Goal: Information Seeking & Learning: Learn about a topic

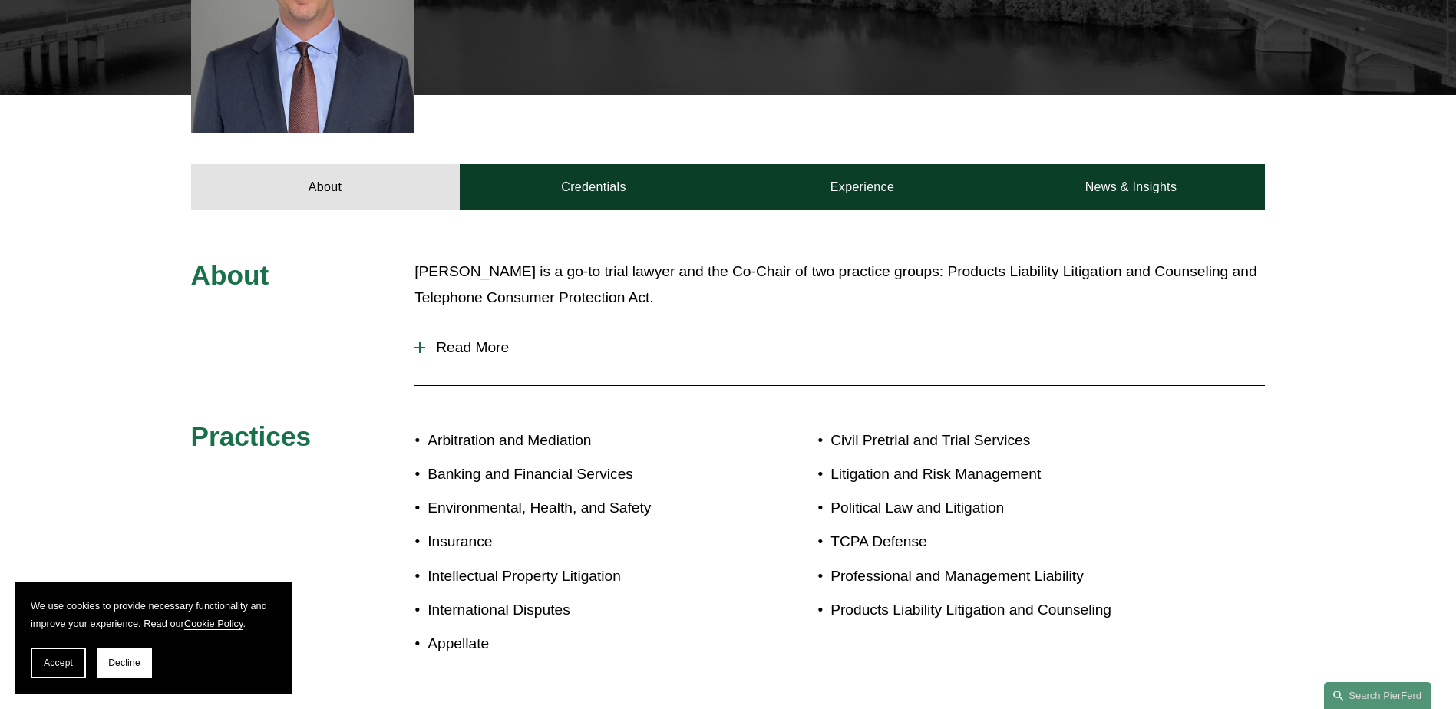
scroll to position [461, 0]
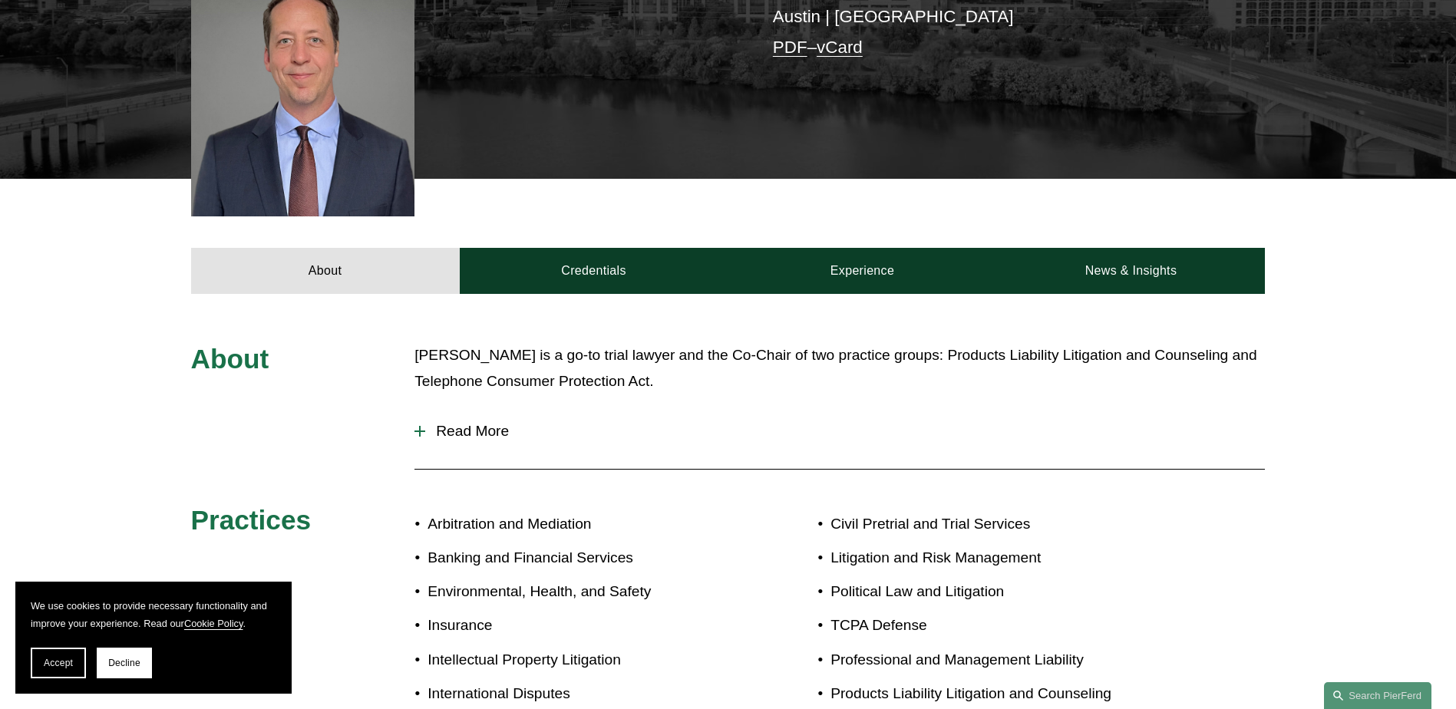
click at [419, 426] on div at bounding box center [420, 431] width 2 height 11
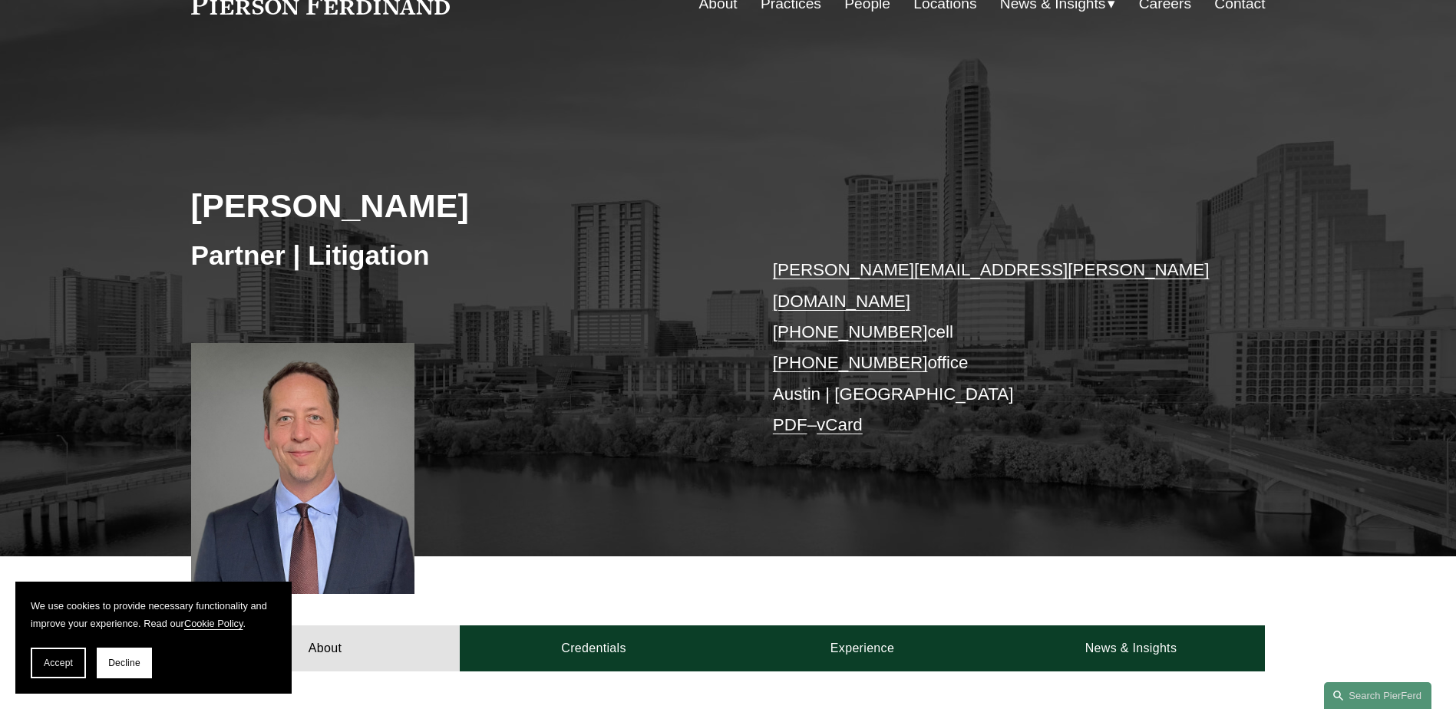
scroll to position [0, 0]
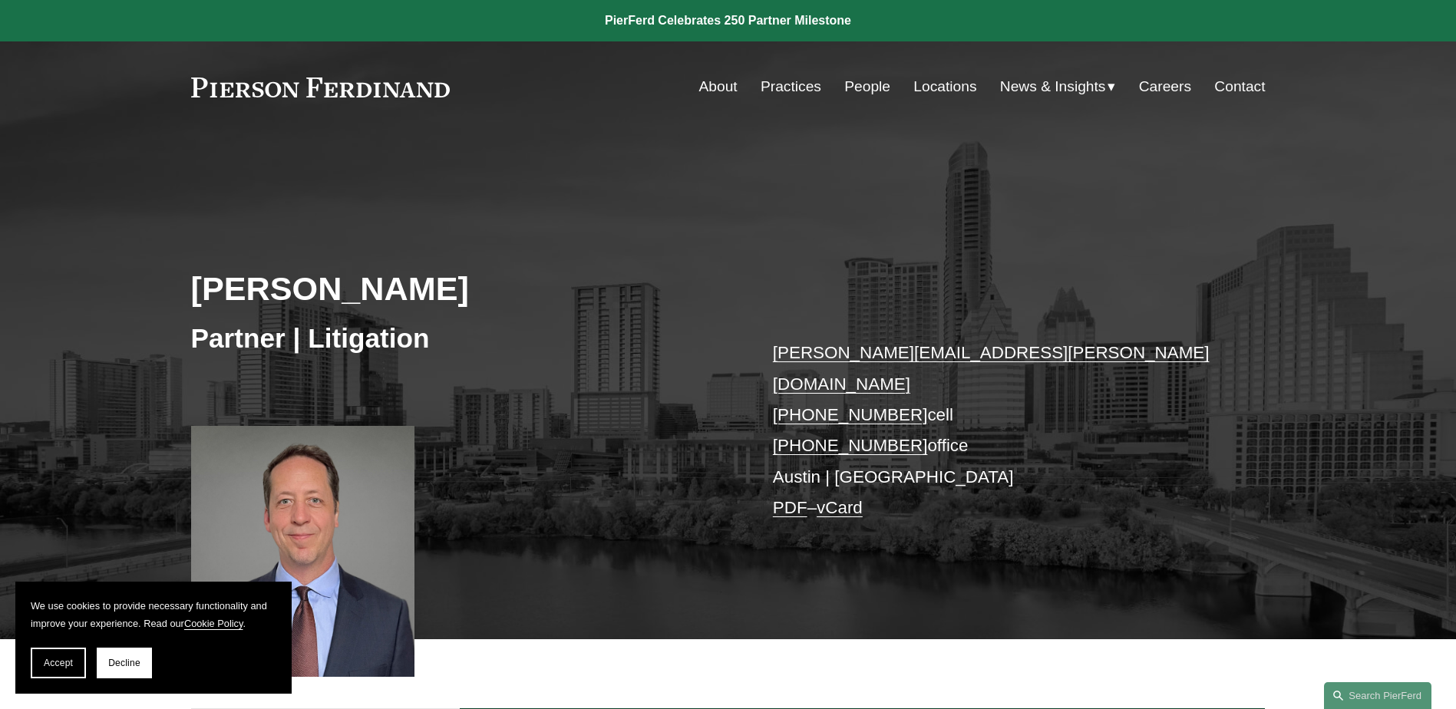
click at [944, 84] on link "Locations" at bounding box center [945, 86] width 63 height 29
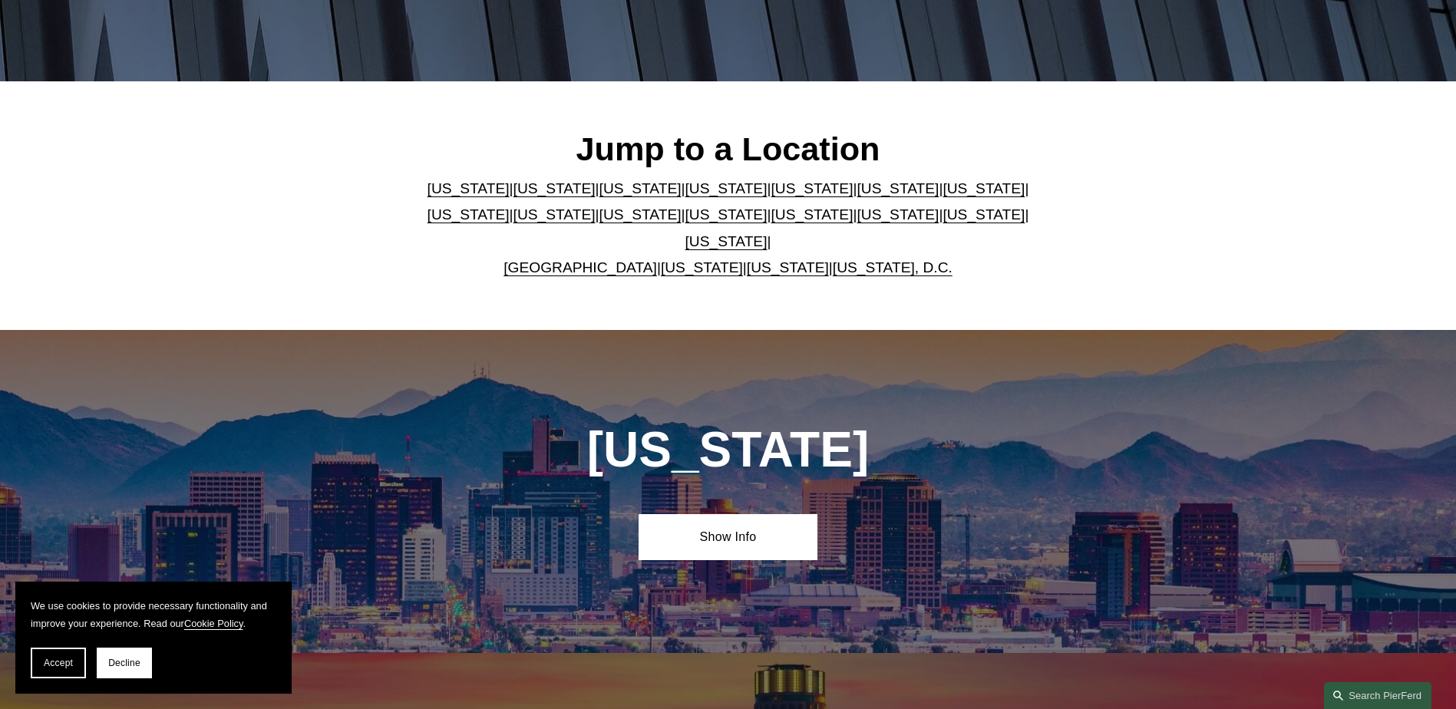
scroll to position [384, 0]
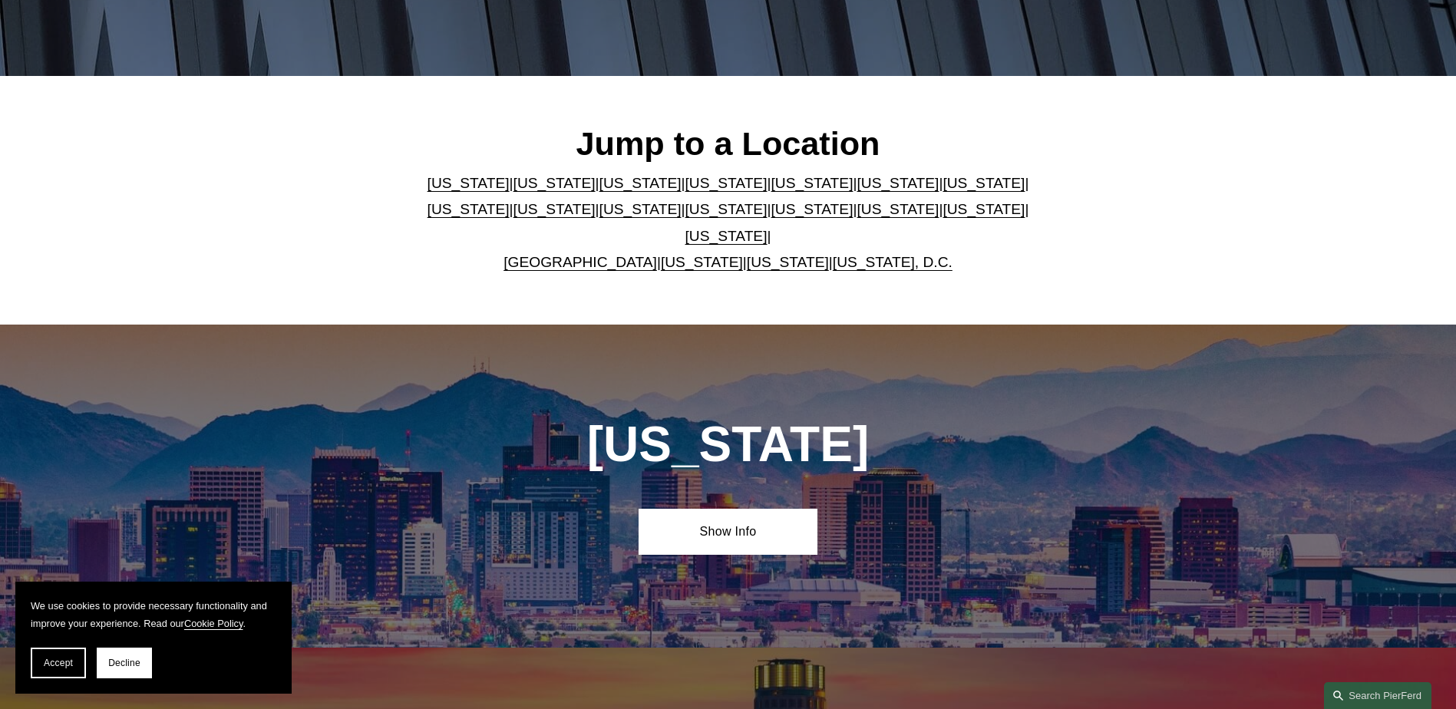
click at [768, 228] on link "[US_STATE]" at bounding box center [727, 236] width 82 height 16
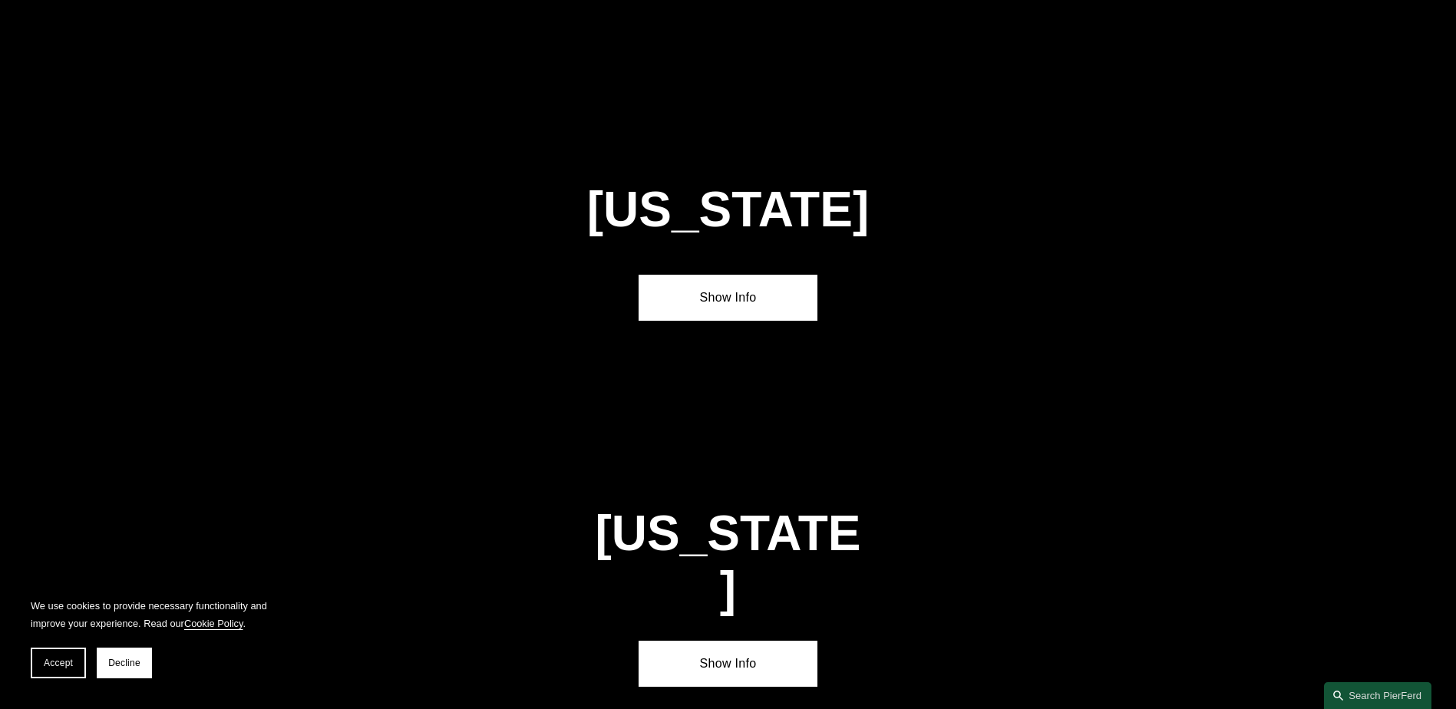
scroll to position [5225, 0]
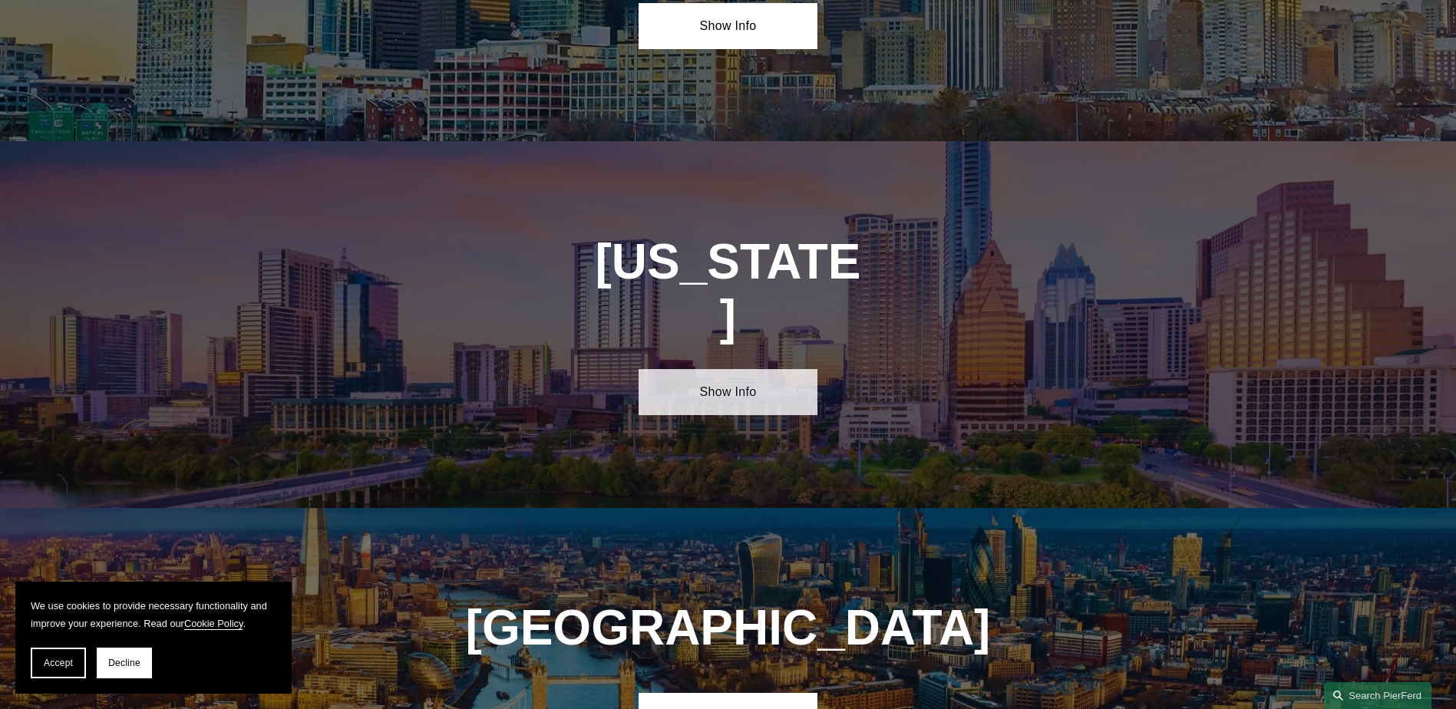
click at [722, 369] on link "Show Info" at bounding box center [728, 392] width 179 height 46
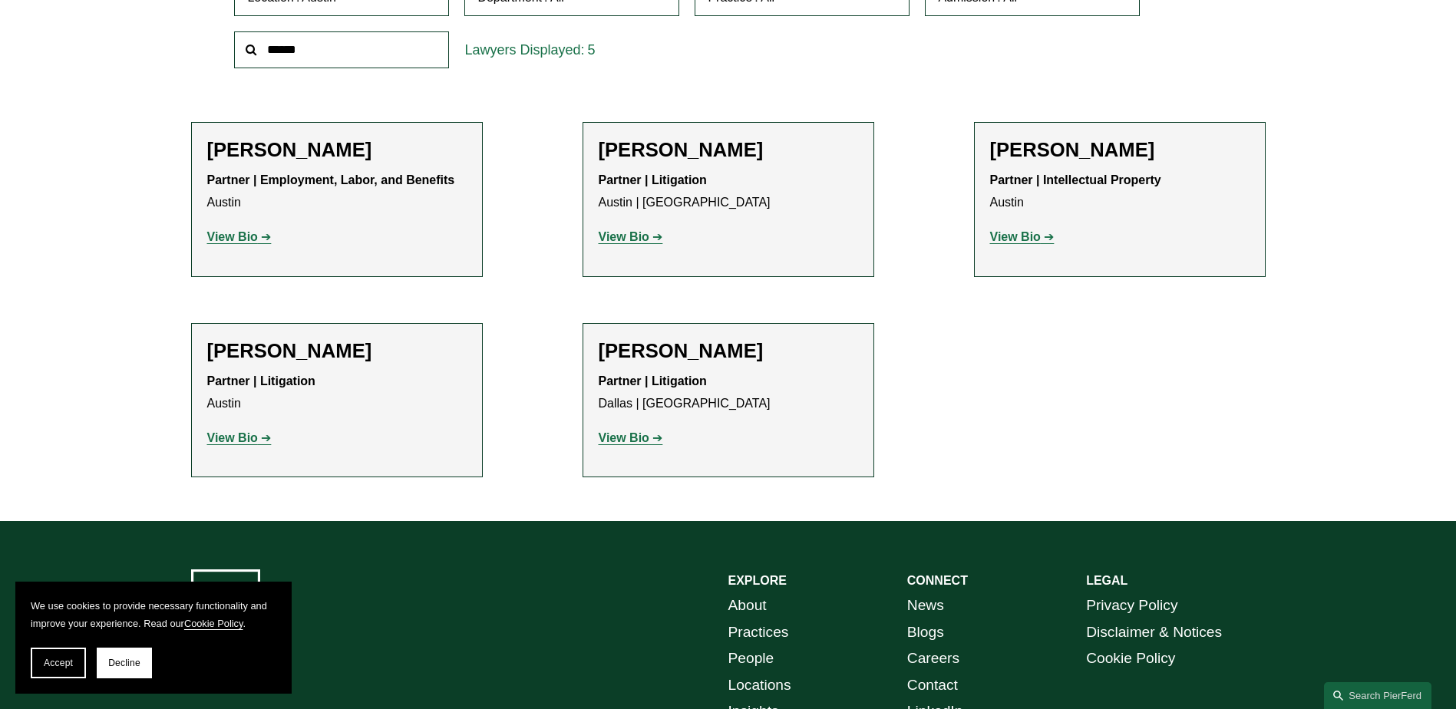
scroll to position [614, 0]
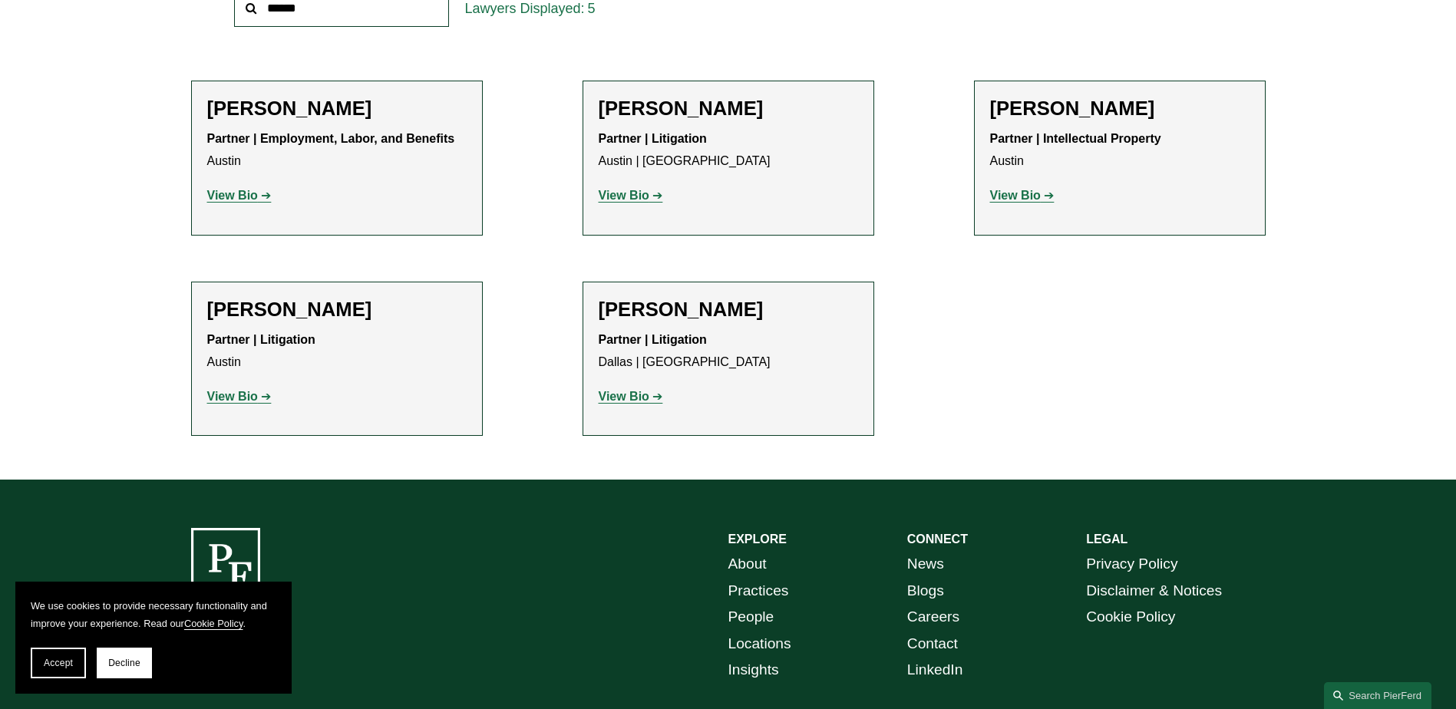
click at [624, 197] on strong "View Bio" at bounding box center [624, 195] width 51 height 13
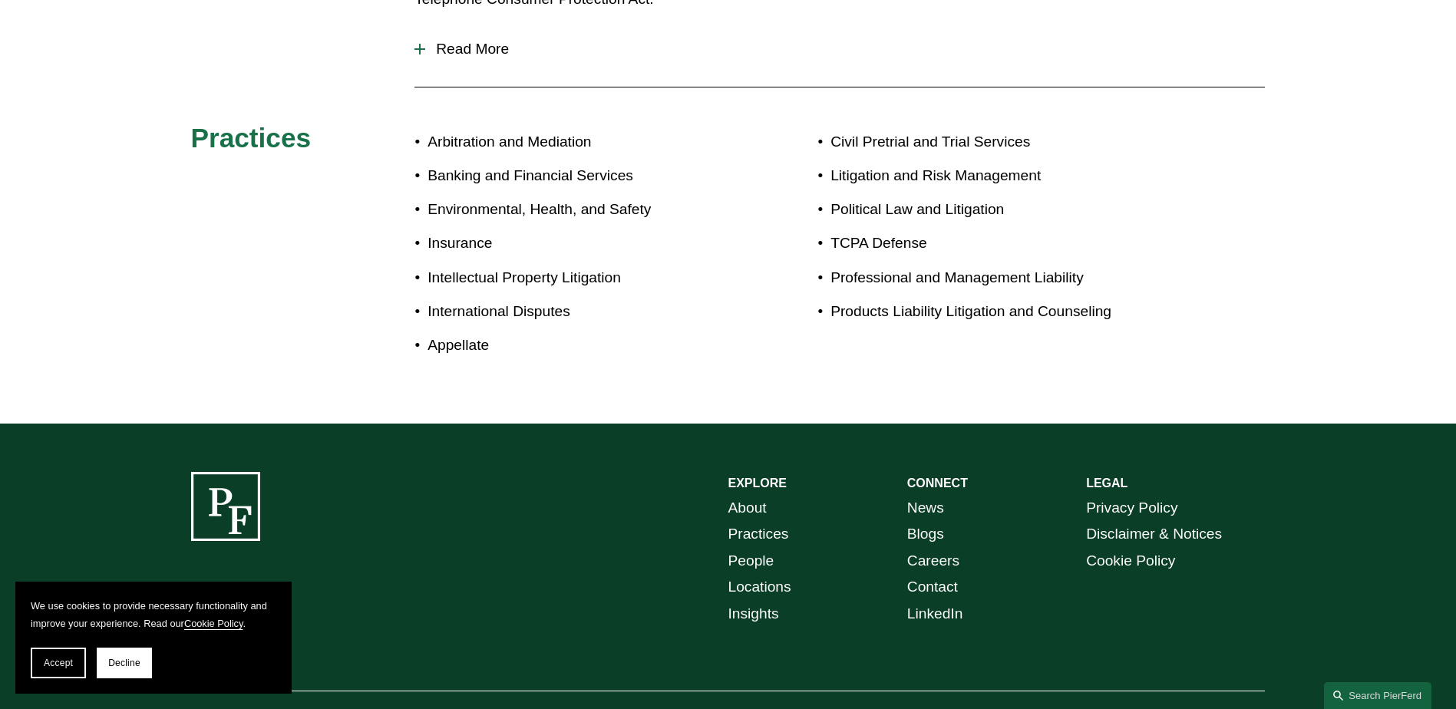
scroll to position [537, 0]
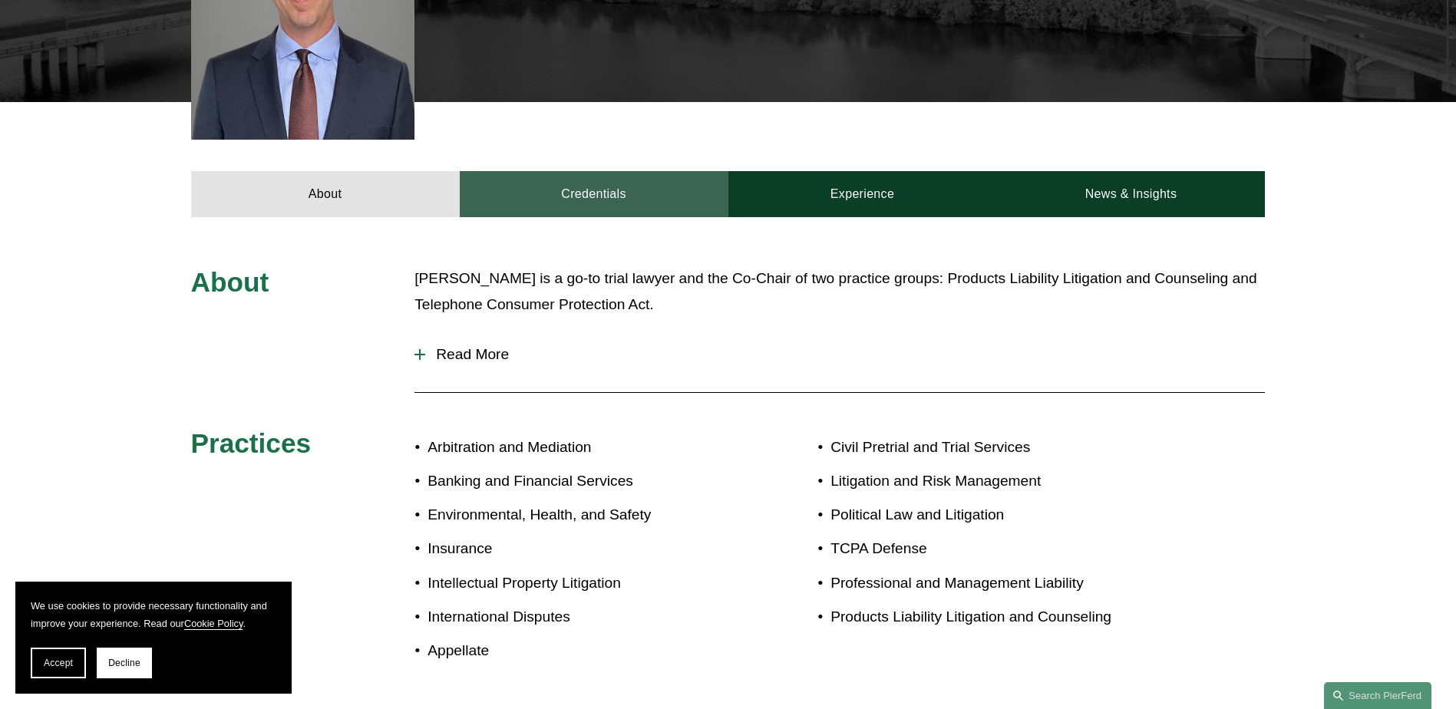
click at [613, 171] on link "Credentials" at bounding box center [594, 194] width 269 height 46
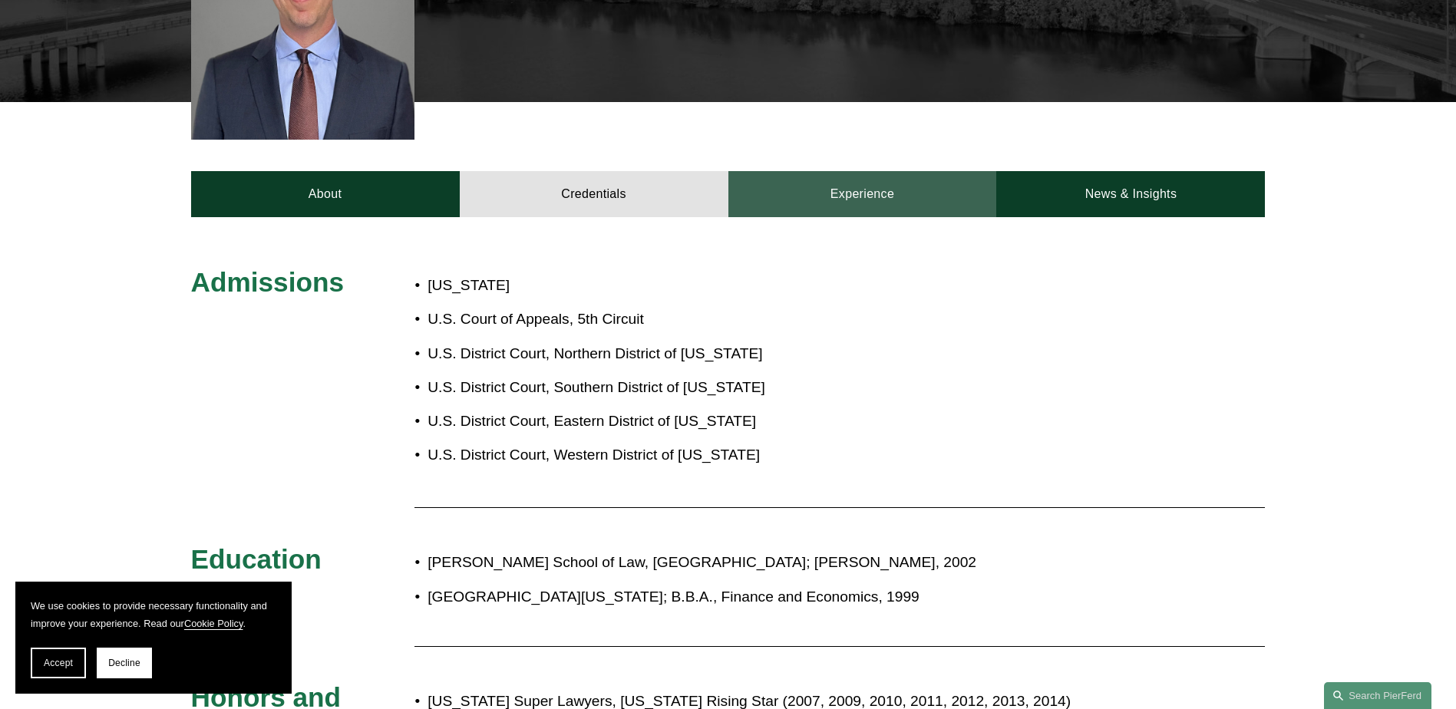
click at [864, 171] on link "Experience" at bounding box center [863, 194] width 269 height 46
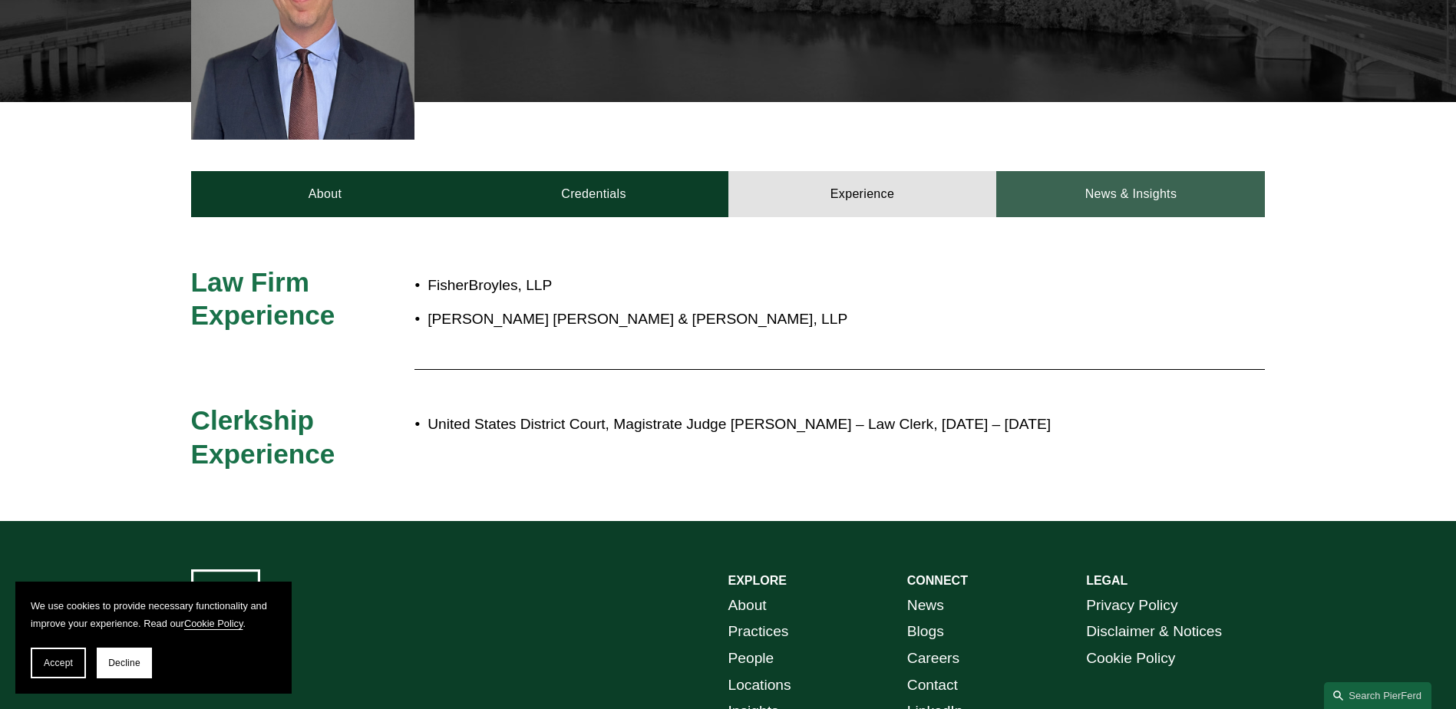
click at [1139, 171] on link "News & Insights" at bounding box center [1131, 194] width 269 height 46
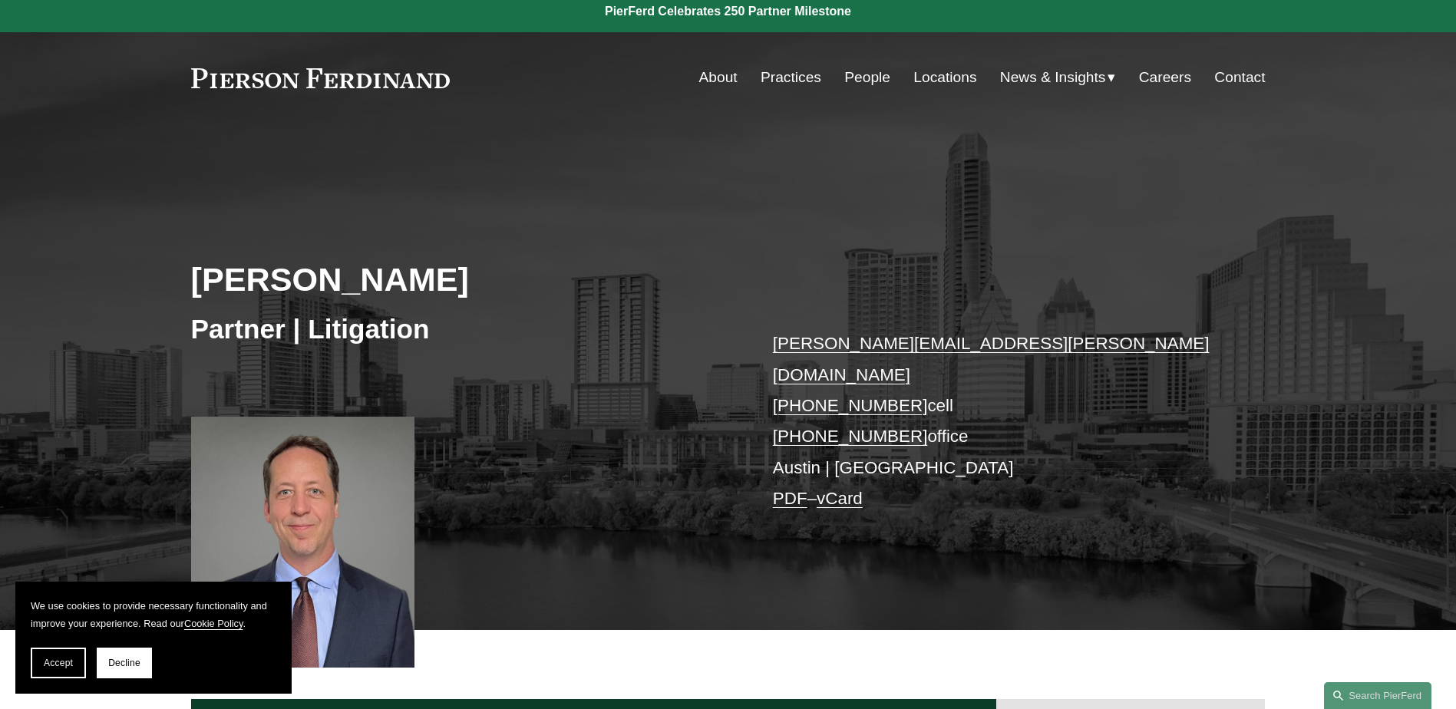
scroll to position [0, 0]
